Goal: Find specific page/section: Find specific page/section

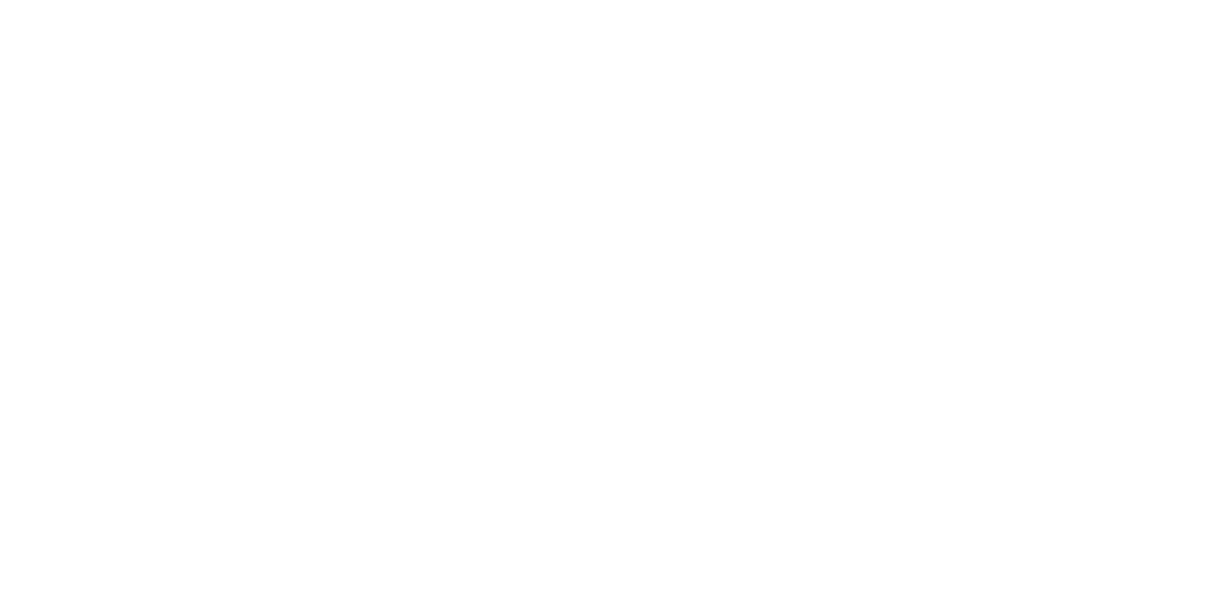
select select "Song"
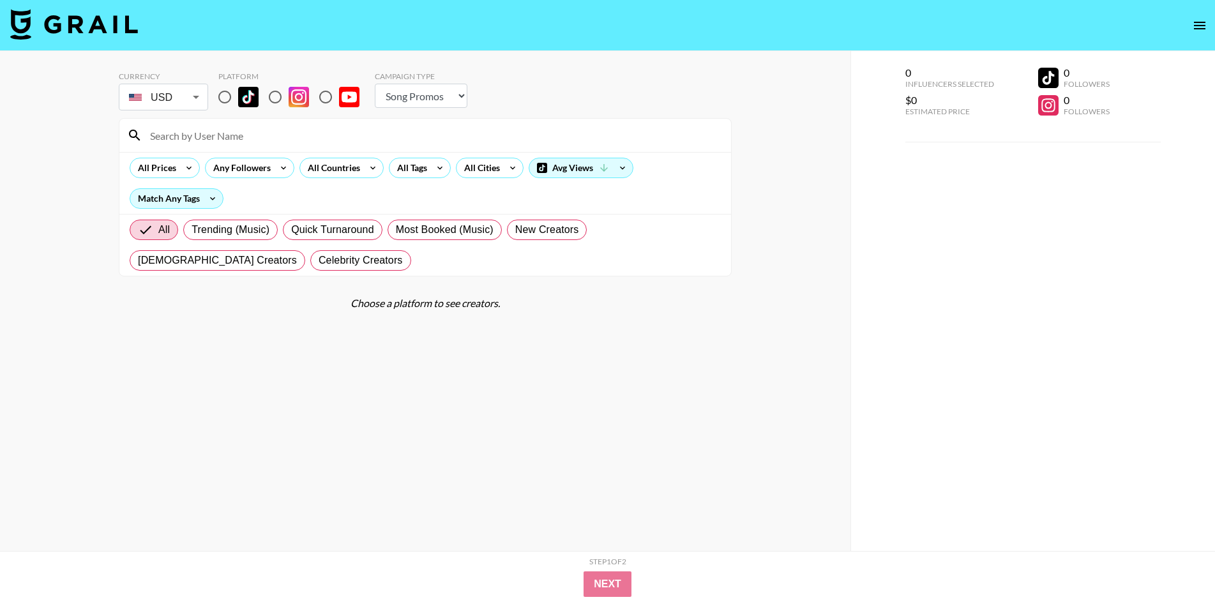
click at [277, 96] on input "radio" at bounding box center [275, 97] width 27 height 27
radio input "true"
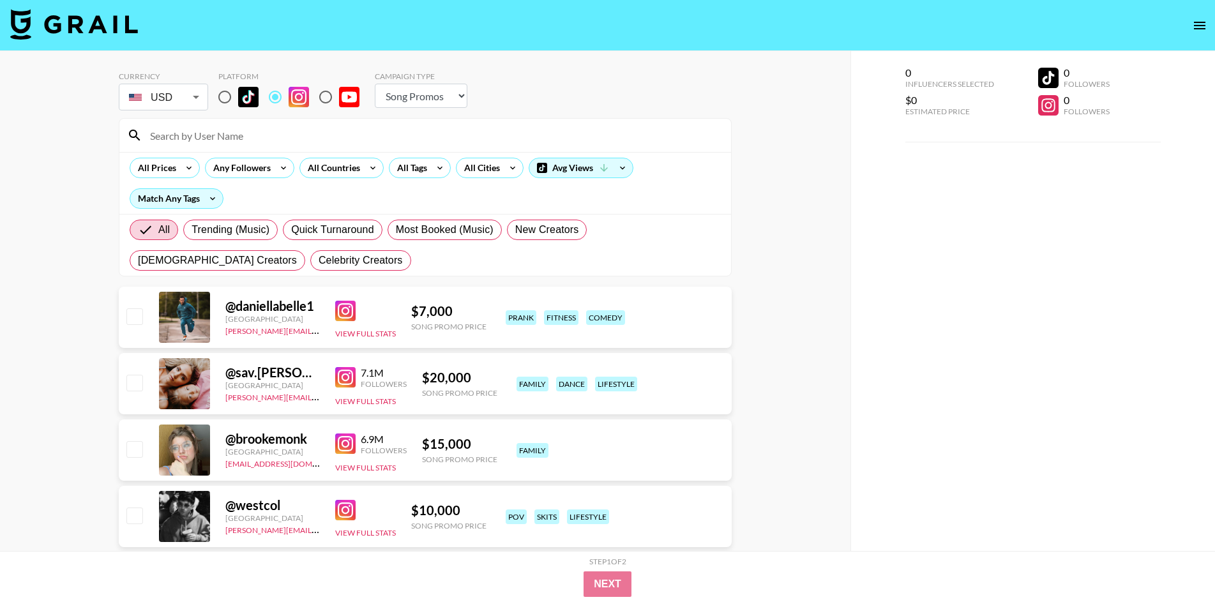
click at [254, 131] on input at bounding box center [432, 135] width 581 height 20
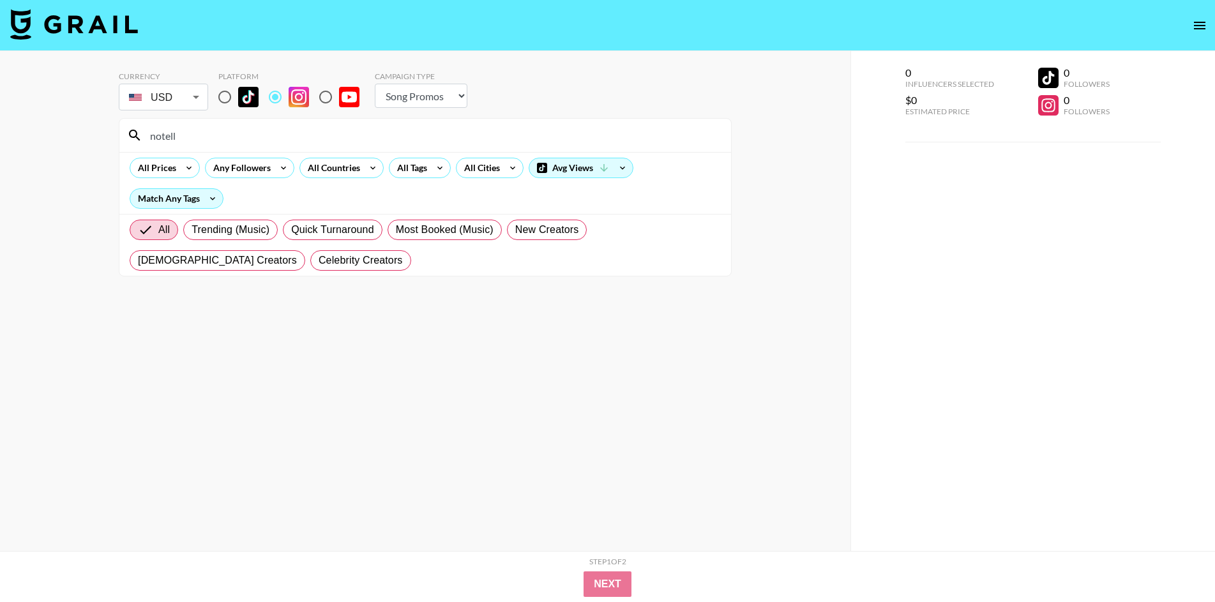
type input "notell"
click at [231, 94] on input "radio" at bounding box center [224, 97] width 27 height 27
radio input "true"
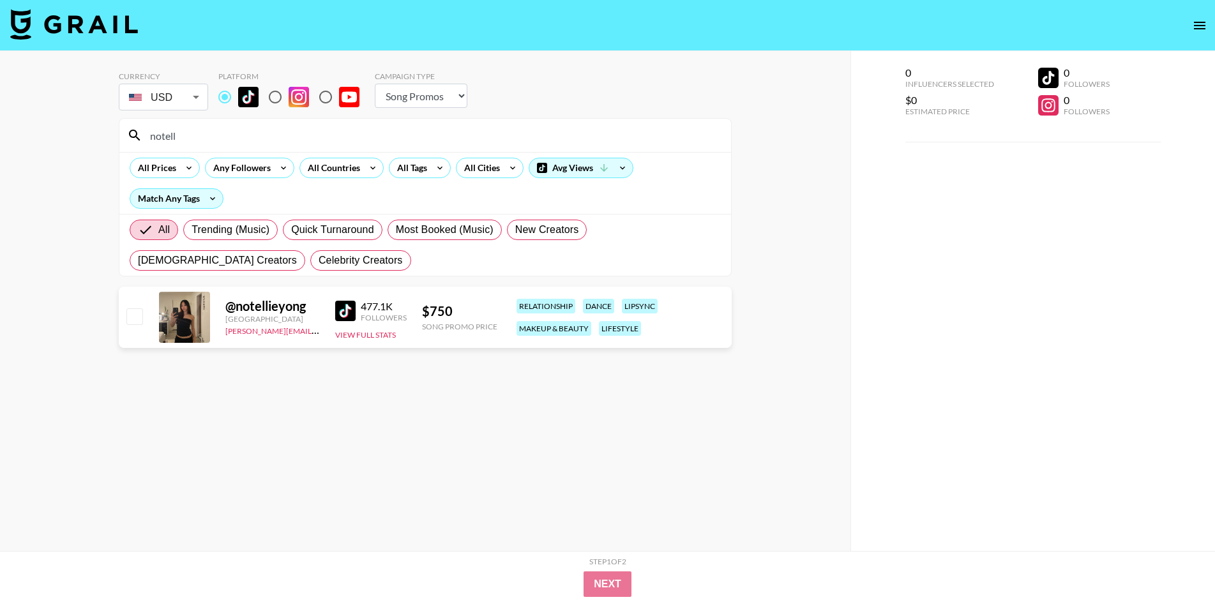
click at [335, 310] on img at bounding box center [345, 311] width 20 height 20
click at [290, 133] on input "notell" at bounding box center [432, 135] width 581 height 20
type input "ellieyon"
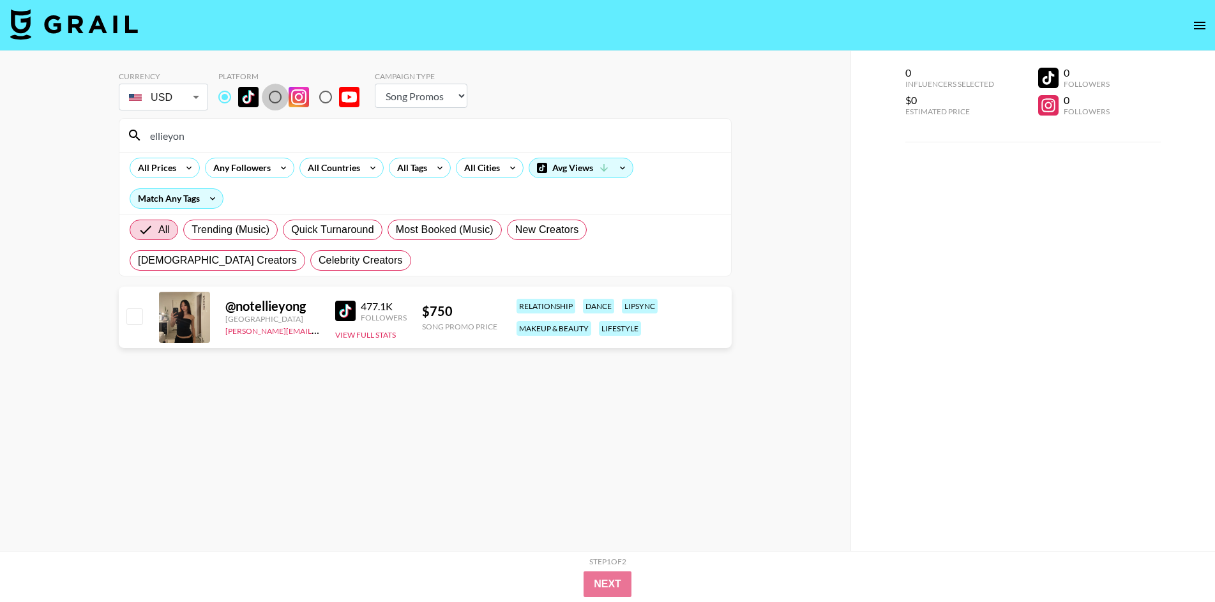
click at [275, 95] on input "radio" at bounding box center [275, 97] width 27 height 27
radio input "true"
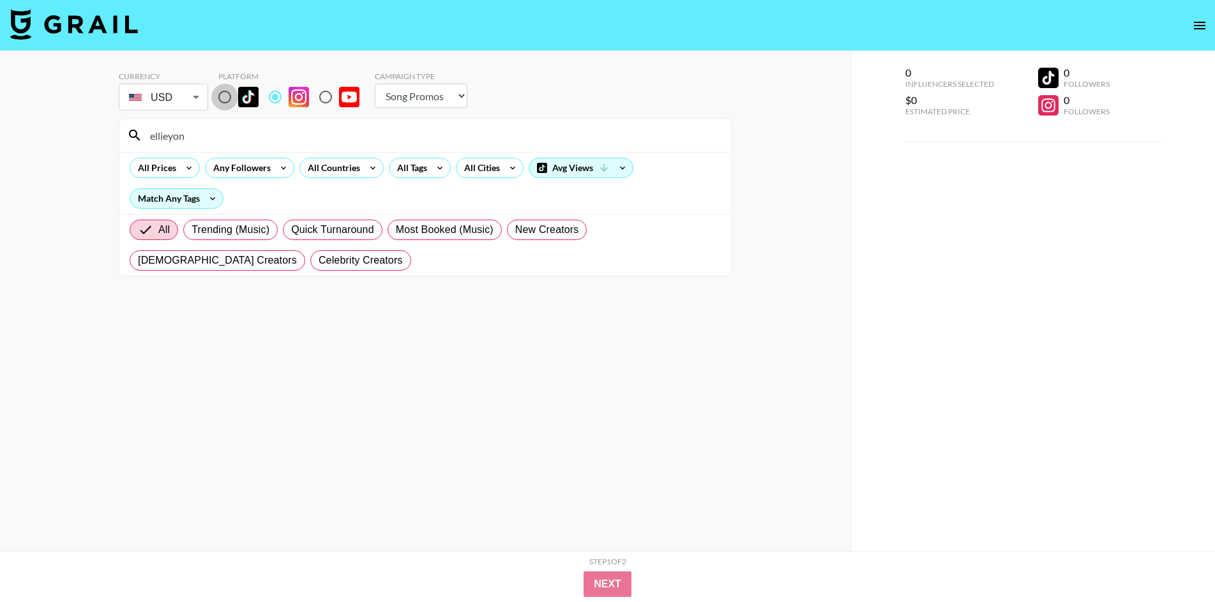
click at [224, 98] on input "radio" at bounding box center [224, 97] width 27 height 27
radio input "true"
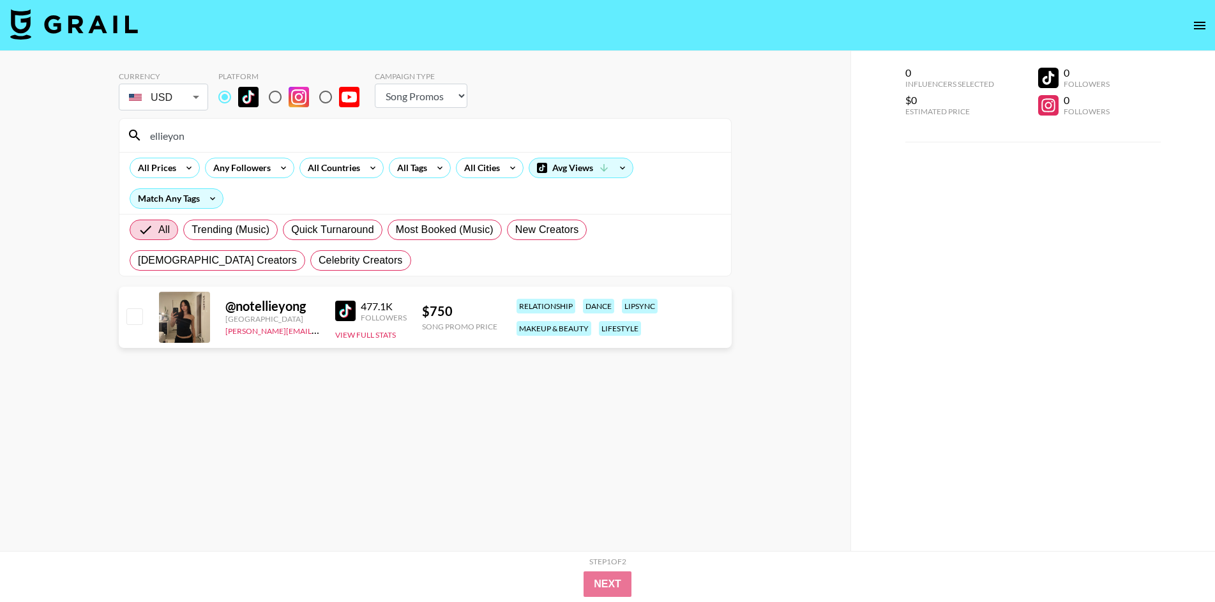
click at [216, 138] on input "ellieyon" at bounding box center [432, 135] width 581 height 20
paste input "faustoelizalde"
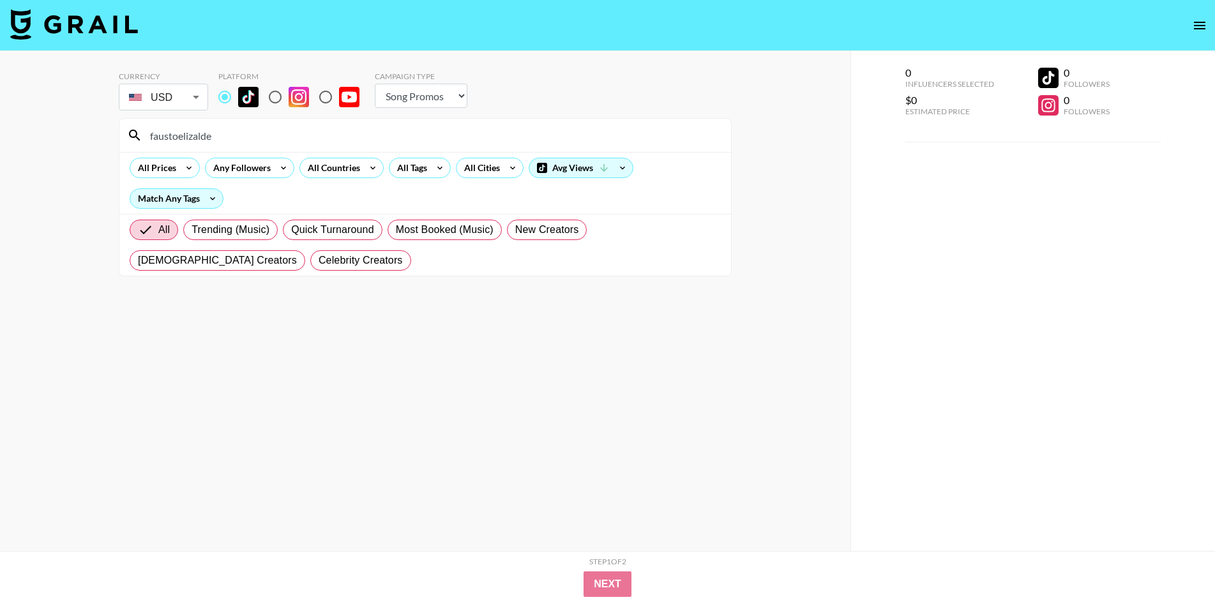
type input "faustoelizalde"
